Goal: Navigation & Orientation: Understand site structure

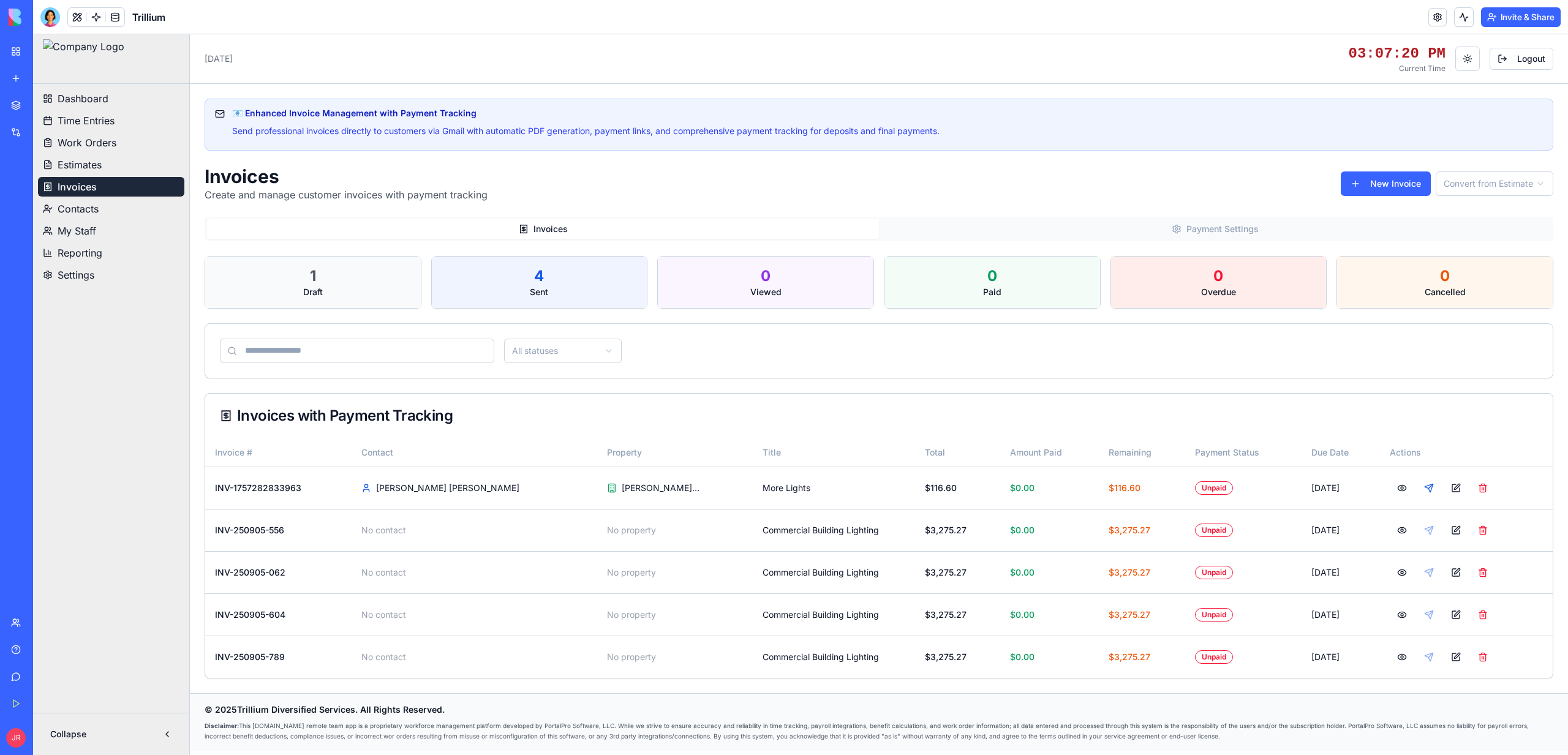
click at [97, 219] on ul "Dashboard Time Entries Work Orders Estimates Invoices Contacts My Staff Reporti…" at bounding box center [111, 187] width 146 height 196
click at [88, 208] on span "Contacts" at bounding box center [78, 209] width 41 height 15
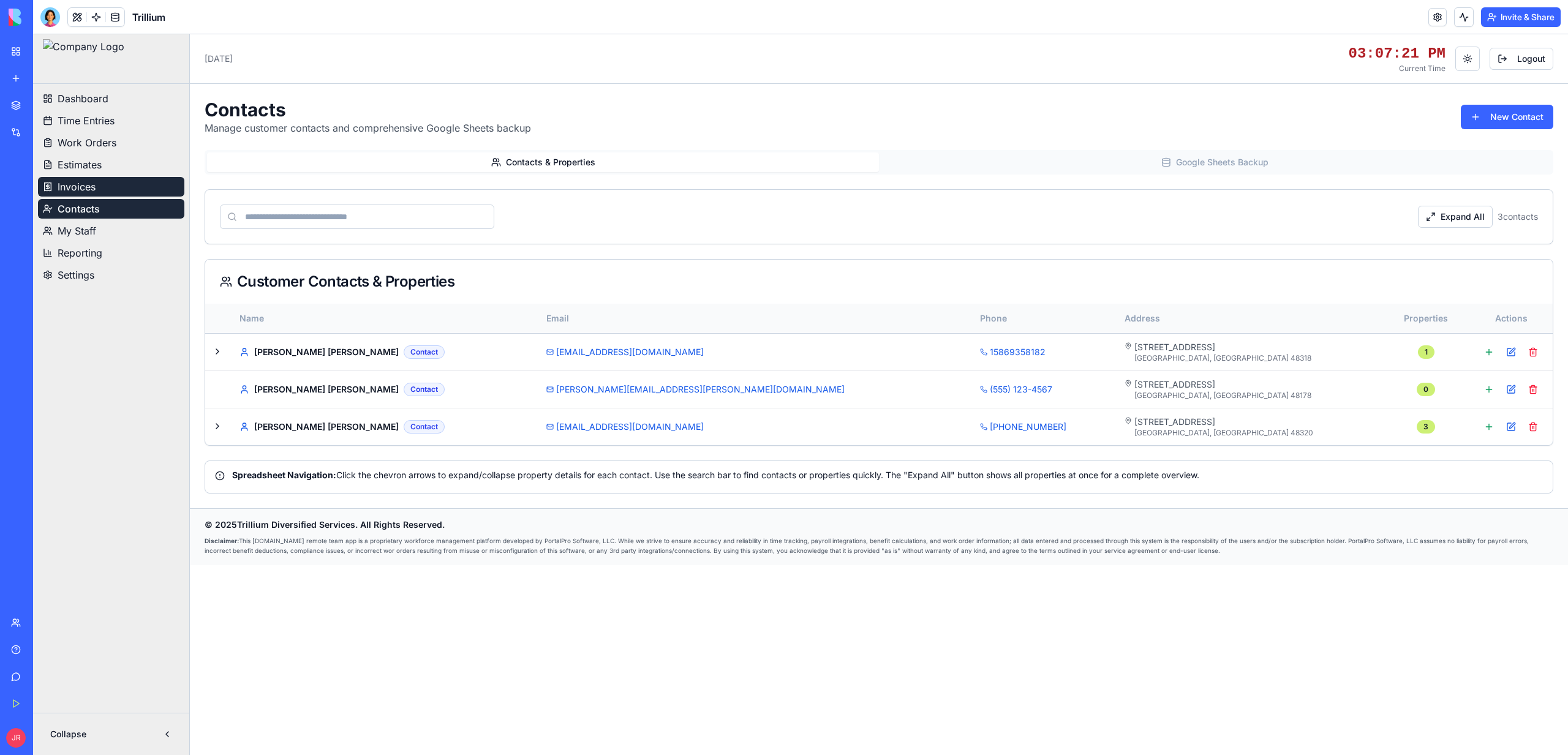
click at [83, 190] on span "Invoices" at bounding box center [76, 187] width 38 height 15
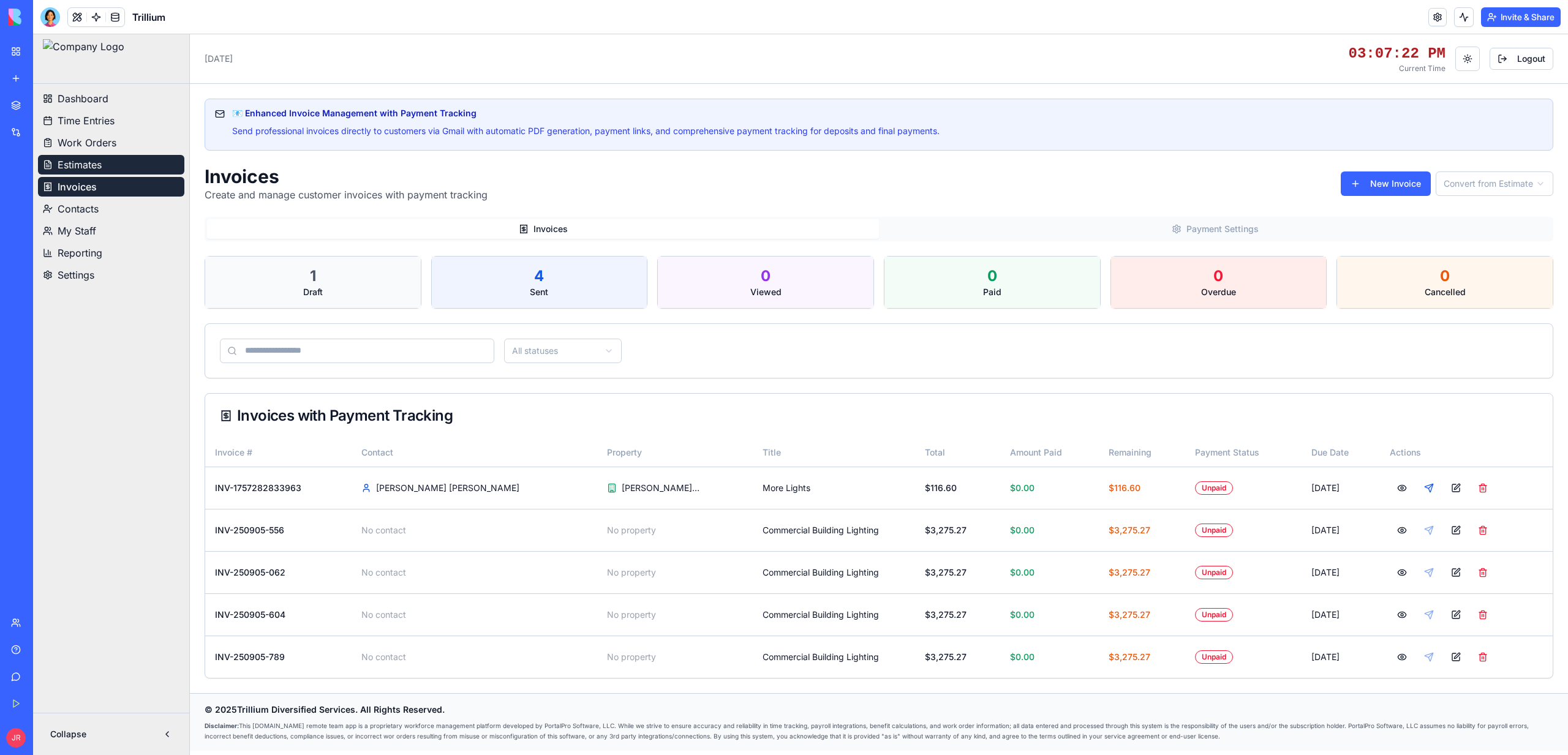
click at [79, 156] on link "Estimates" at bounding box center [111, 165] width 146 height 20
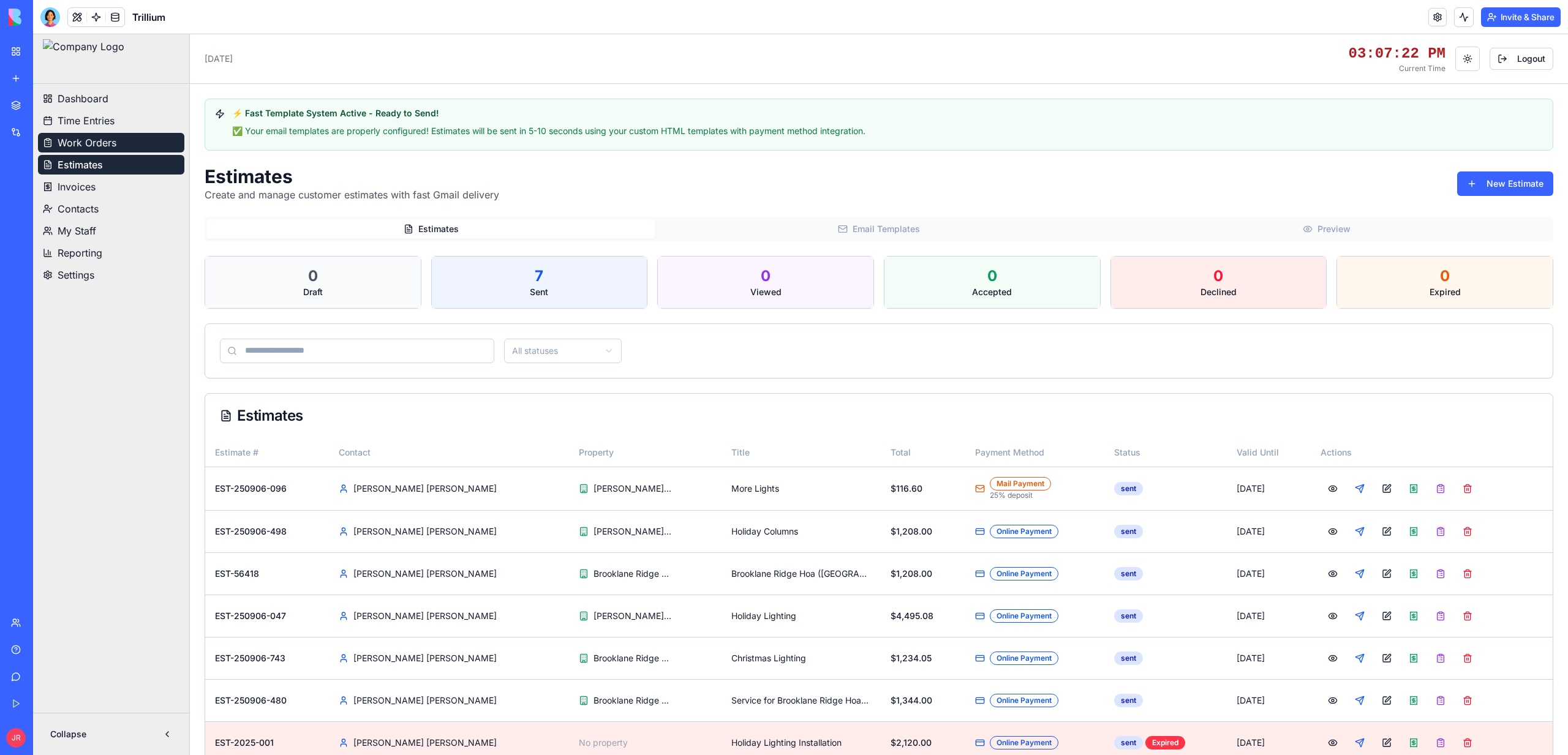
click at [78, 141] on span "Work Orders" at bounding box center [87, 143] width 59 height 15
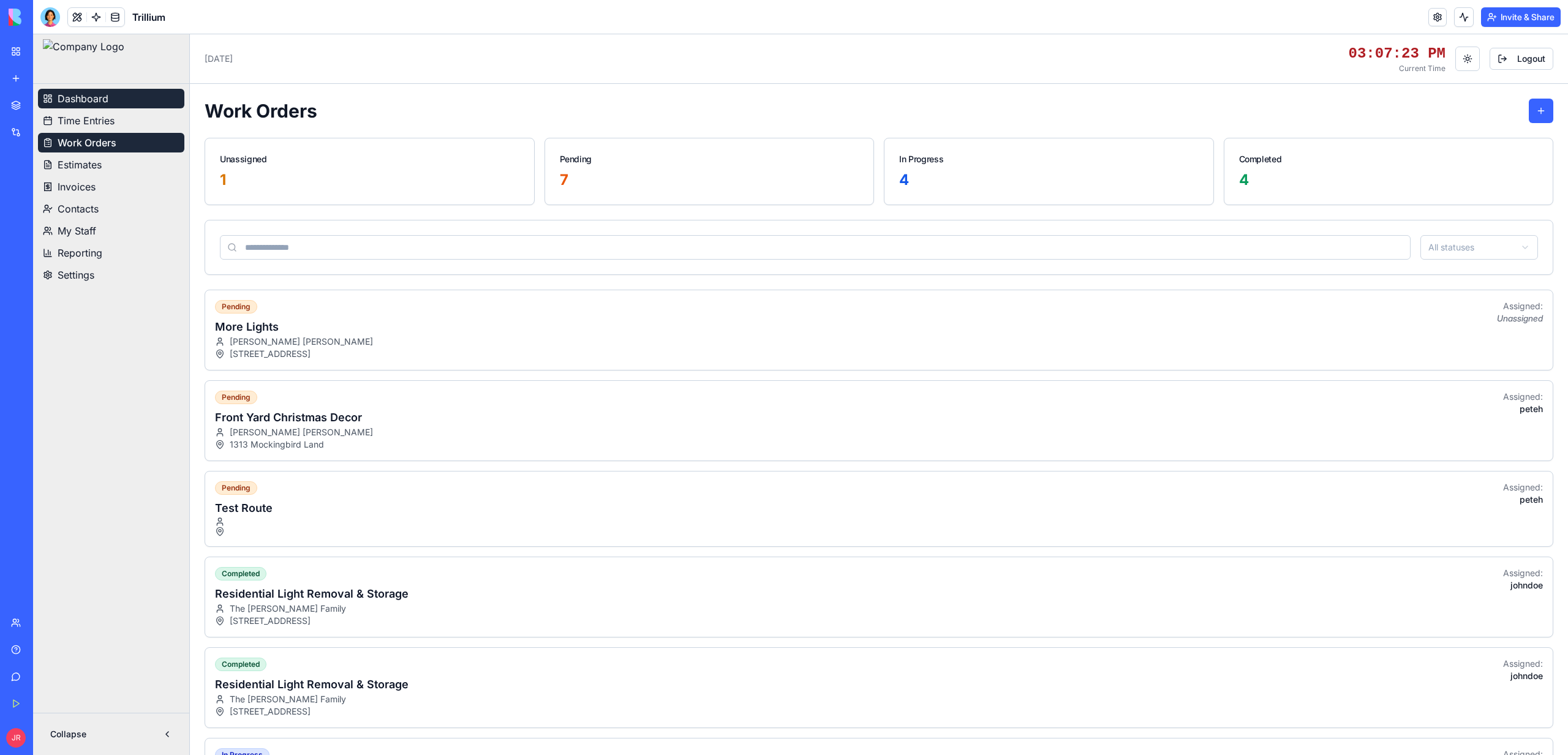
click at [74, 100] on span "Dashboard" at bounding box center [83, 99] width 51 height 15
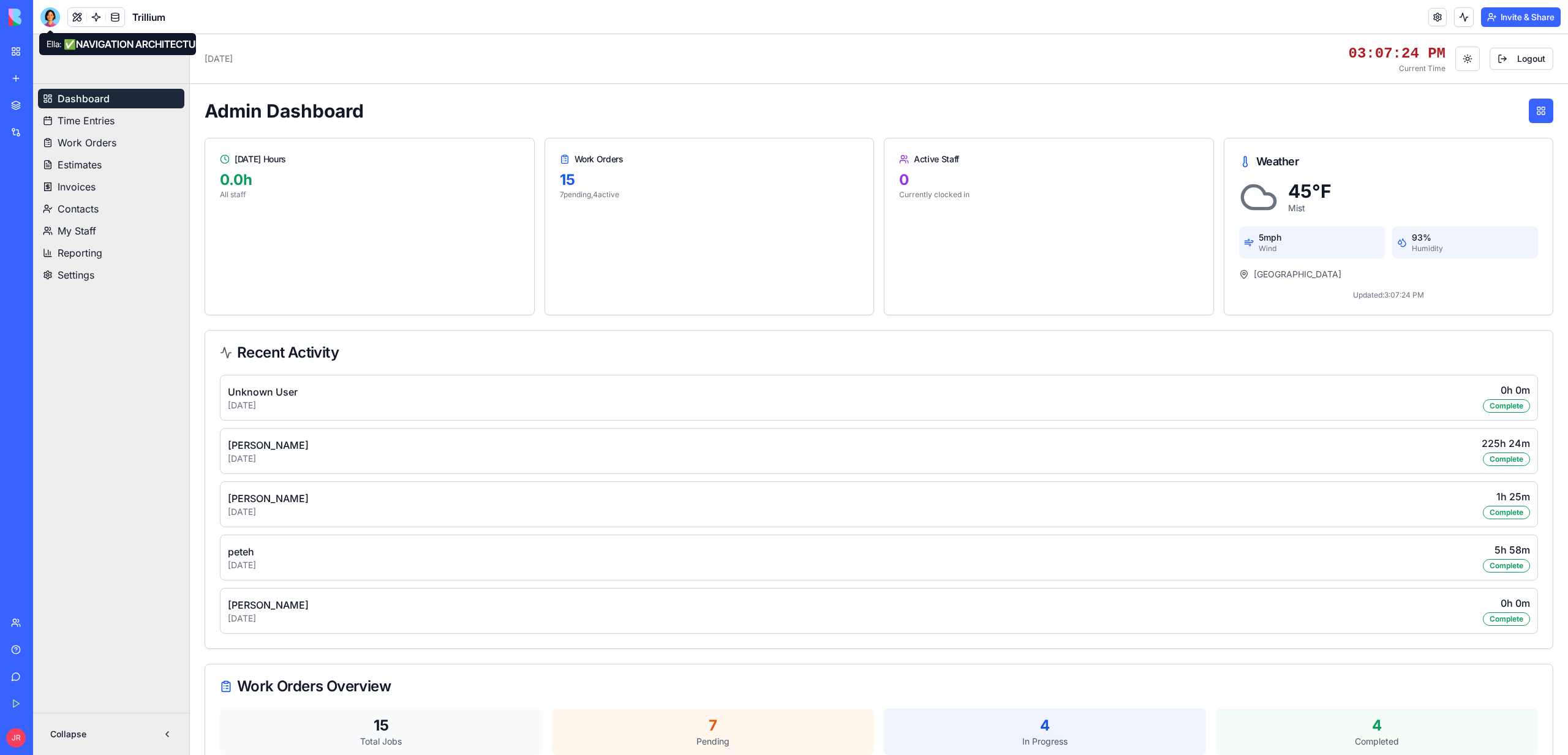
click at [53, 14] on div at bounding box center [50, 17] width 20 height 20
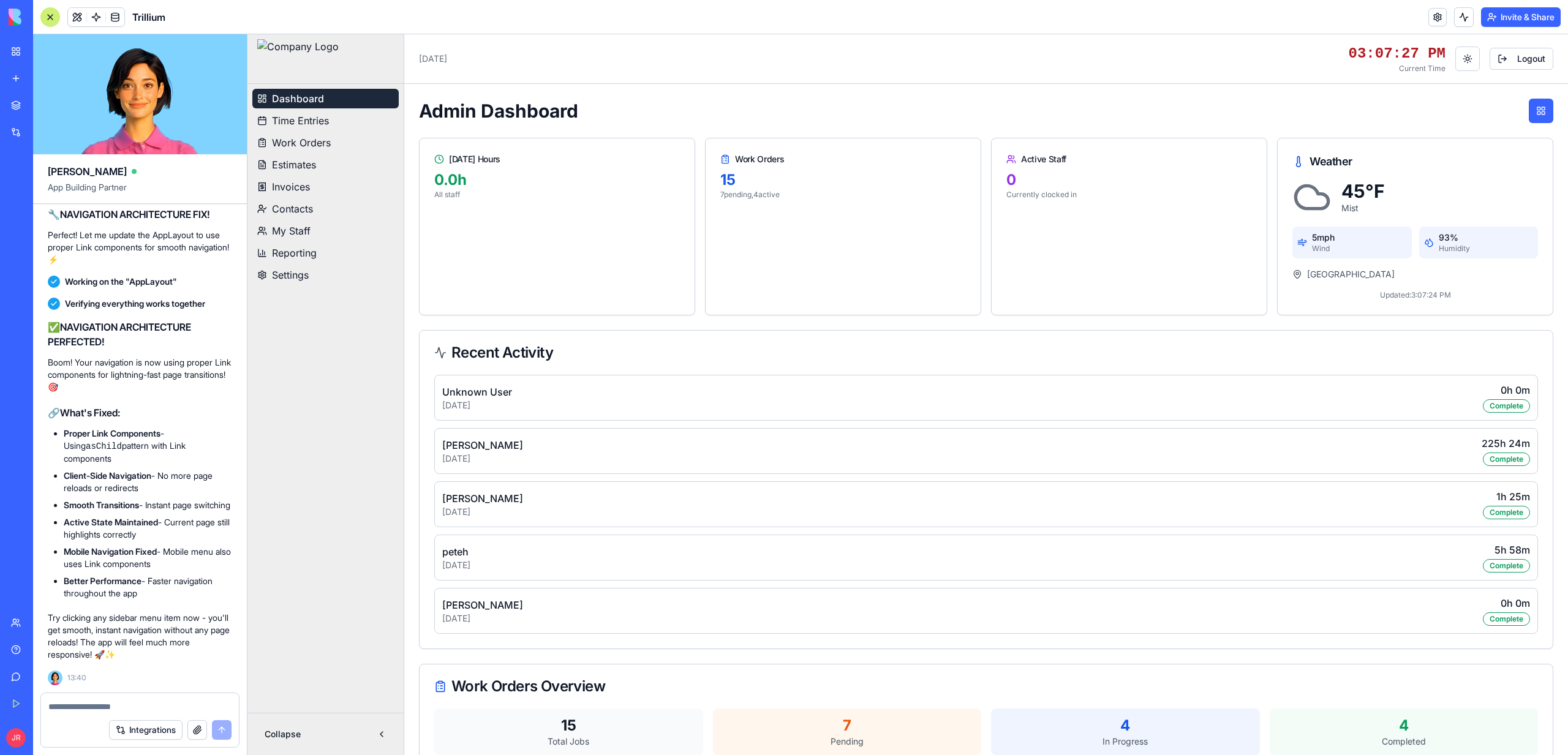
scroll to position [380353, 0]
click at [356, 236] on link "My Staff" at bounding box center [326, 231] width 146 height 20
click at [302, 190] on span "Invoices" at bounding box center [291, 187] width 38 height 15
click at [309, 166] on span "Estimates" at bounding box center [294, 165] width 44 height 15
click at [50, 16] on div at bounding box center [50, 17] width 20 height 20
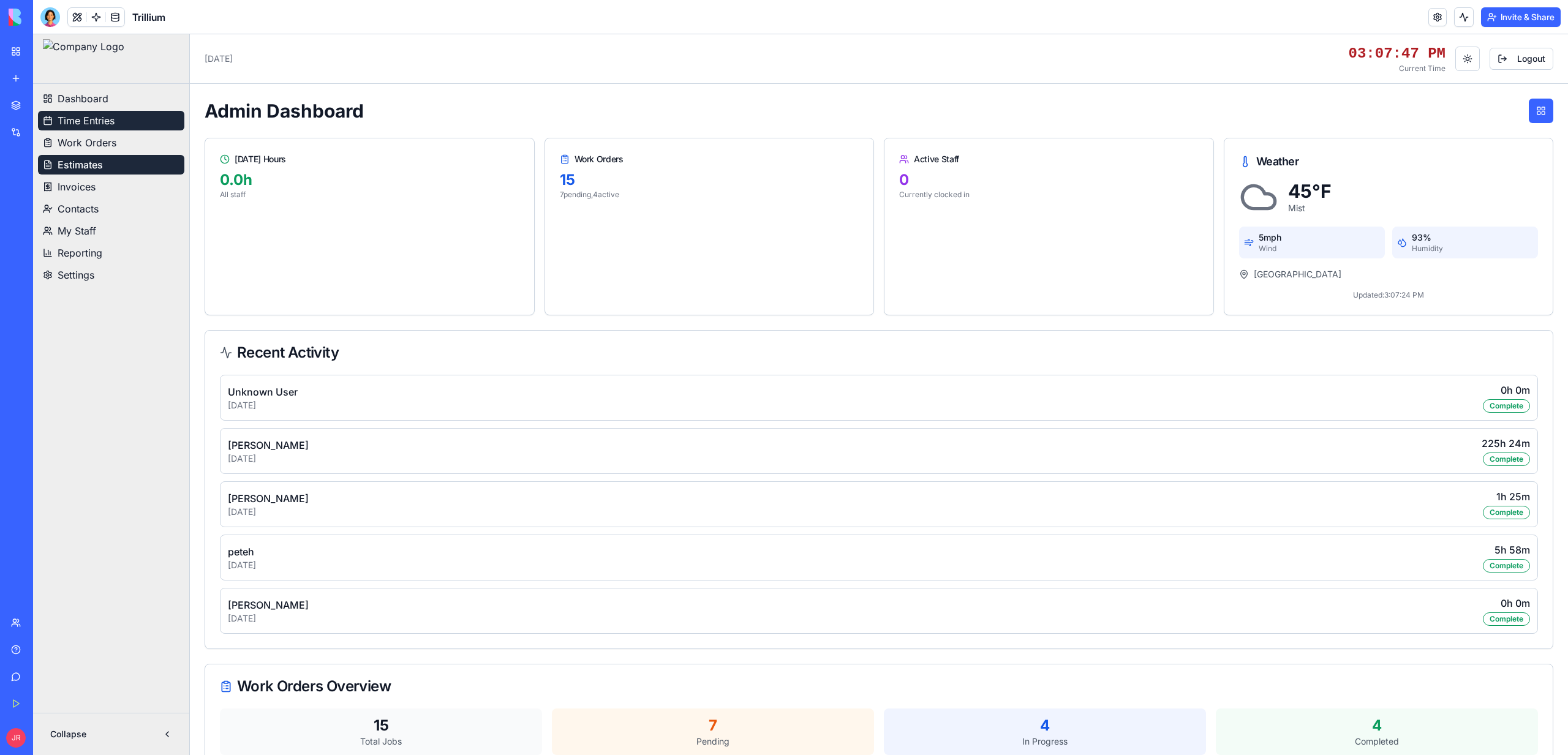
click at [97, 127] on span "Time Entries" at bounding box center [86, 121] width 57 height 15
click at [92, 138] on span "Work Orders" at bounding box center [87, 143] width 59 height 15
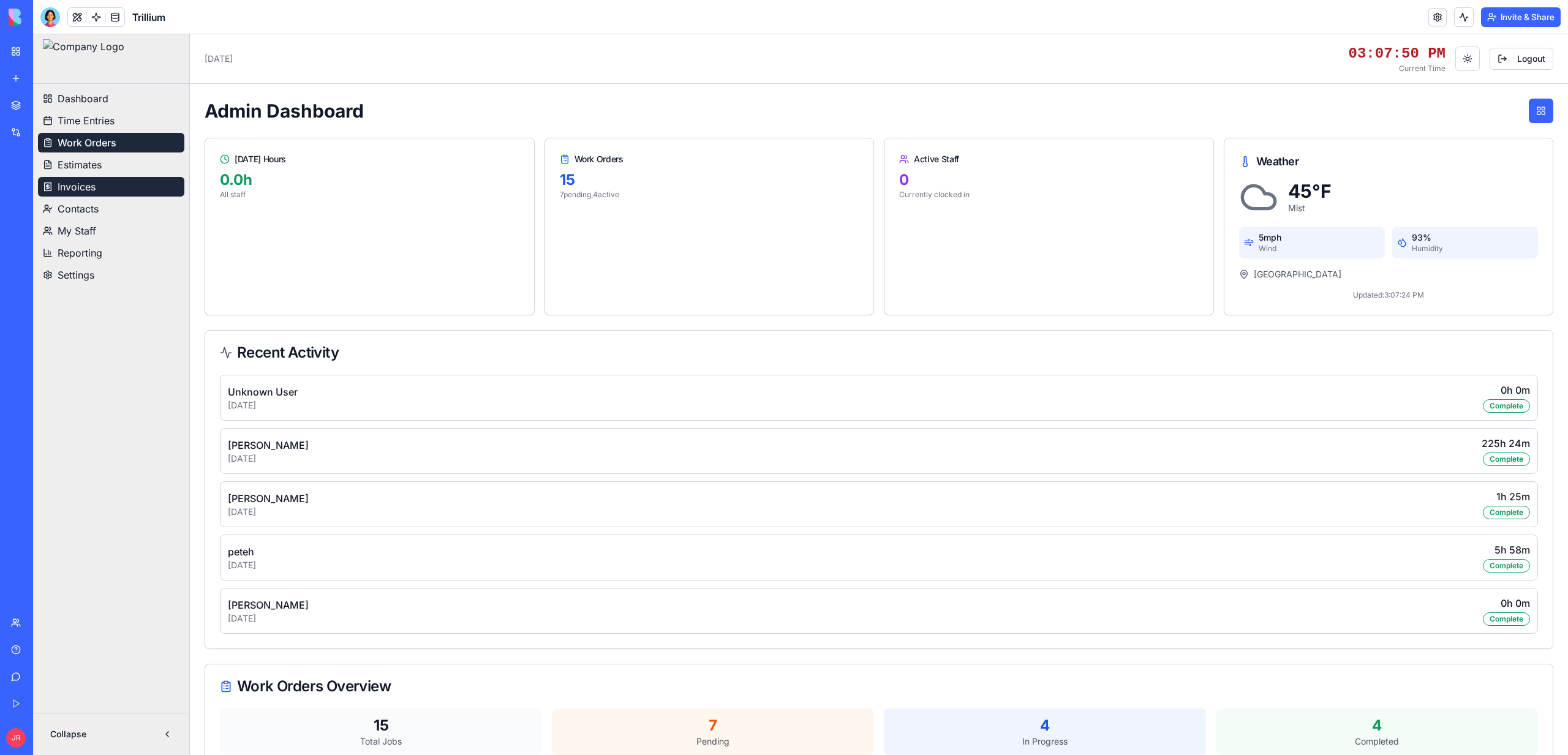
click at [90, 185] on span "Invoices" at bounding box center [76, 187] width 38 height 15
click at [87, 211] on span "Contacts" at bounding box center [78, 209] width 41 height 15
click at [96, 187] on span "Invoices" at bounding box center [76, 187] width 38 height 15
click at [102, 213] on link "Contacts" at bounding box center [111, 209] width 146 height 20
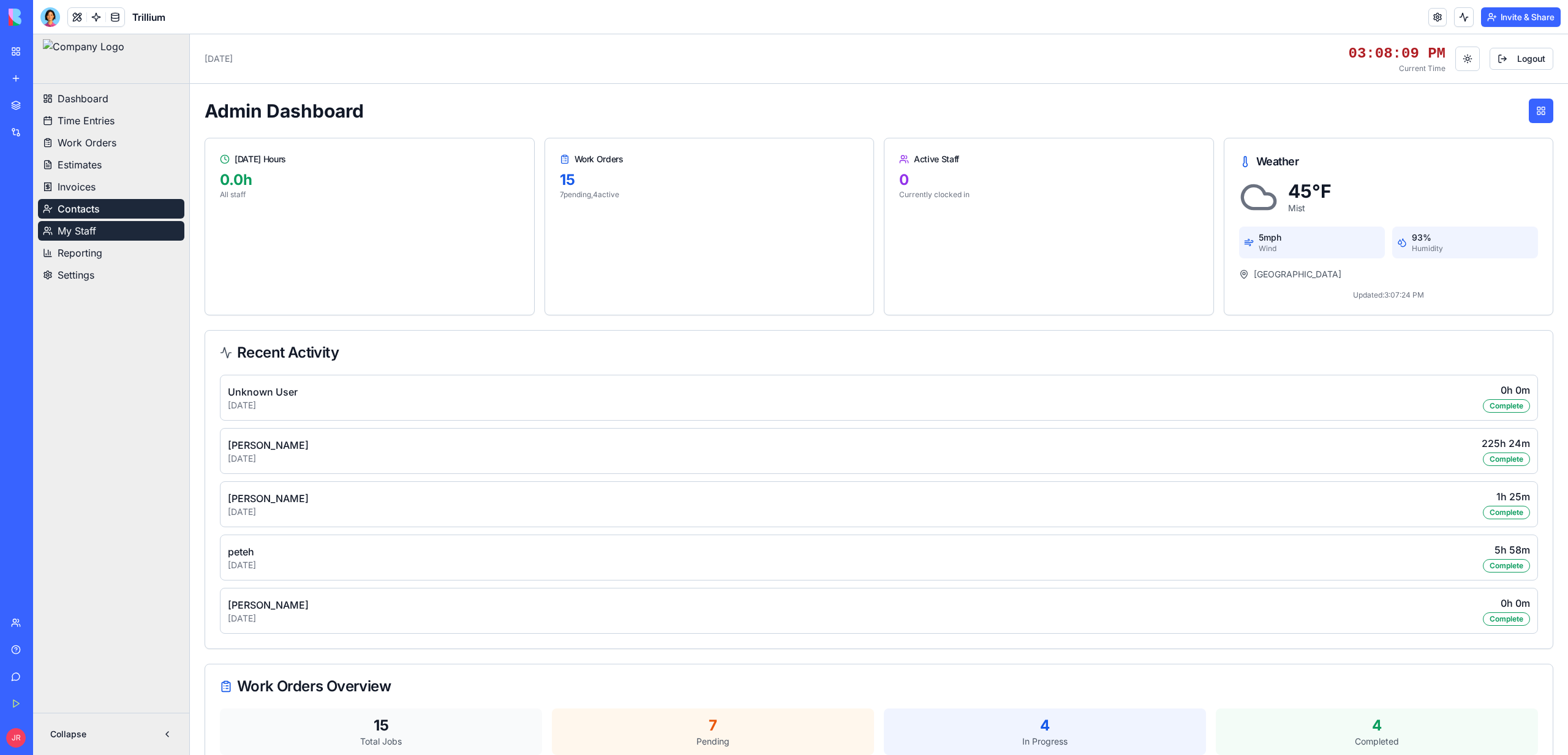
click at [101, 230] on link "My Staff" at bounding box center [111, 231] width 146 height 20
click at [113, 221] on link "My Staff" at bounding box center [111, 231] width 146 height 20
click at [94, 207] on span "Contacts" at bounding box center [78, 209] width 41 height 15
